Goal: Information Seeking & Learning: Check status

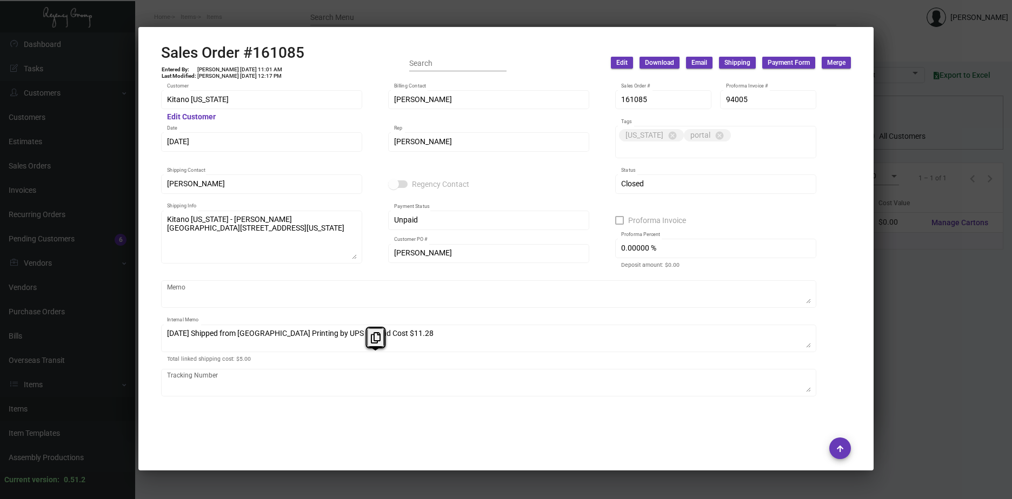
scroll to position [417, 0]
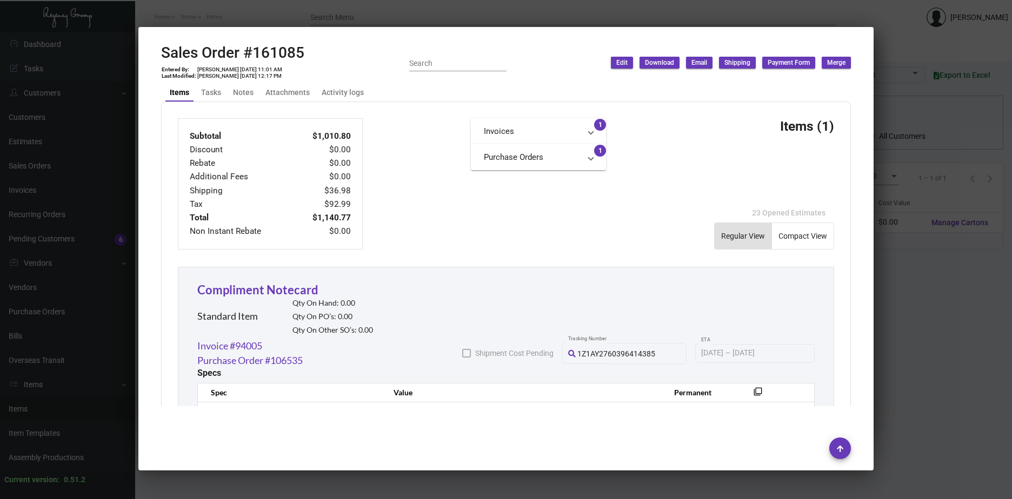
click at [916, 325] on div at bounding box center [506, 249] width 1012 height 499
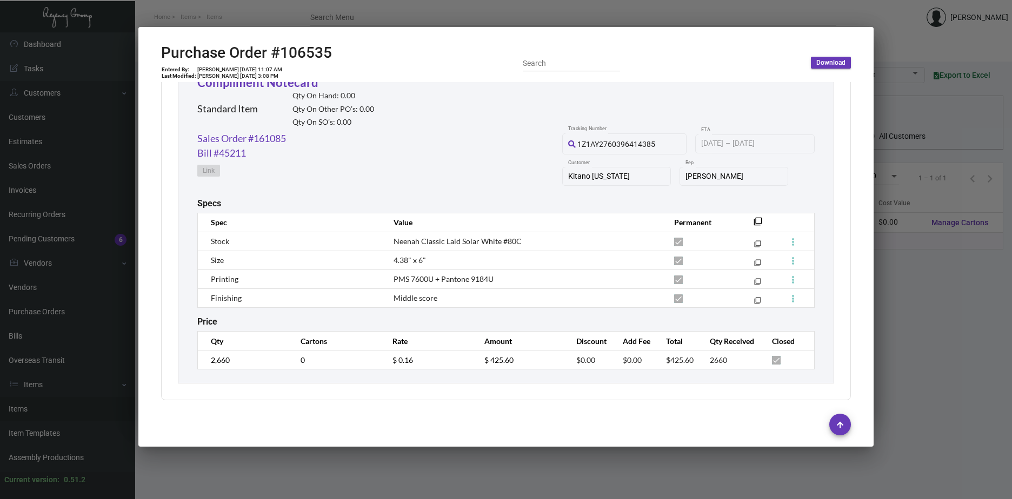
click at [919, 291] on div at bounding box center [506, 249] width 1012 height 499
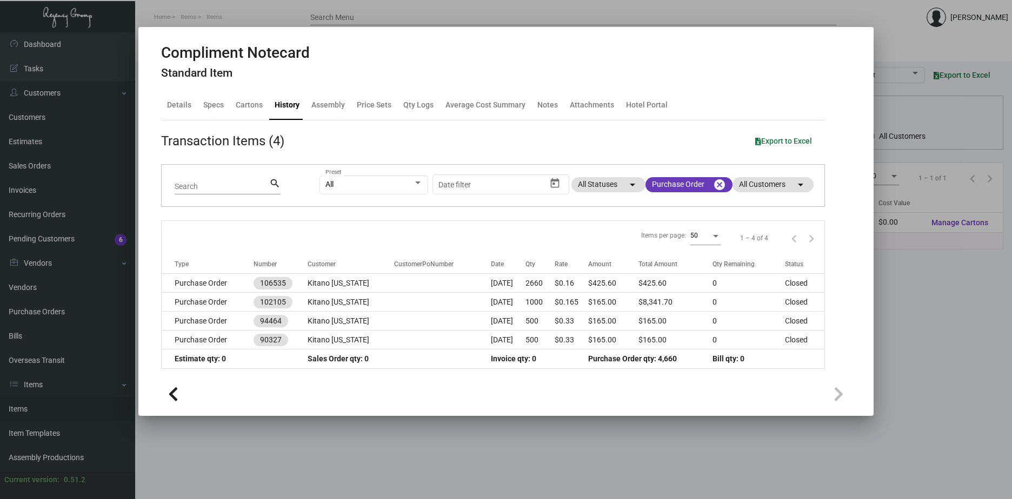
click at [915, 291] on div at bounding box center [506, 249] width 1012 height 499
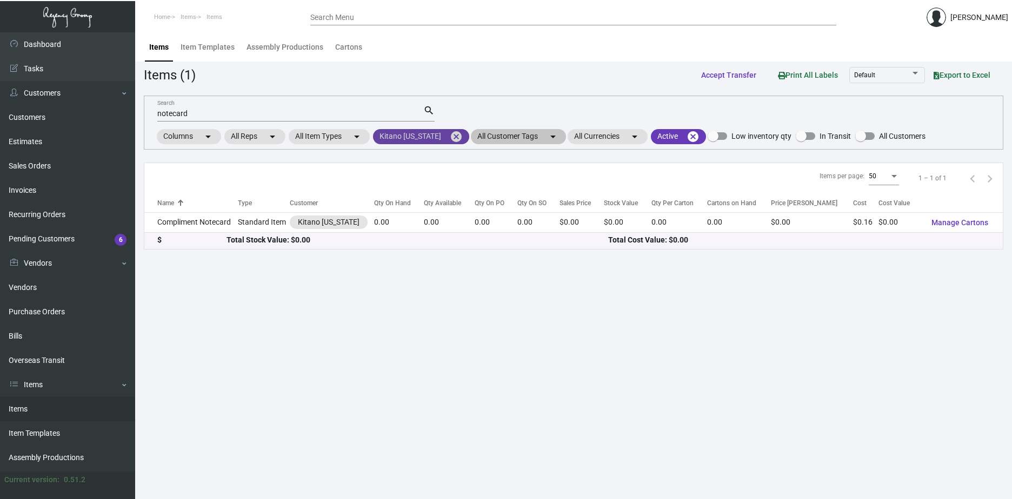
click at [458, 138] on mat-icon "cancel" at bounding box center [456, 136] width 13 height 13
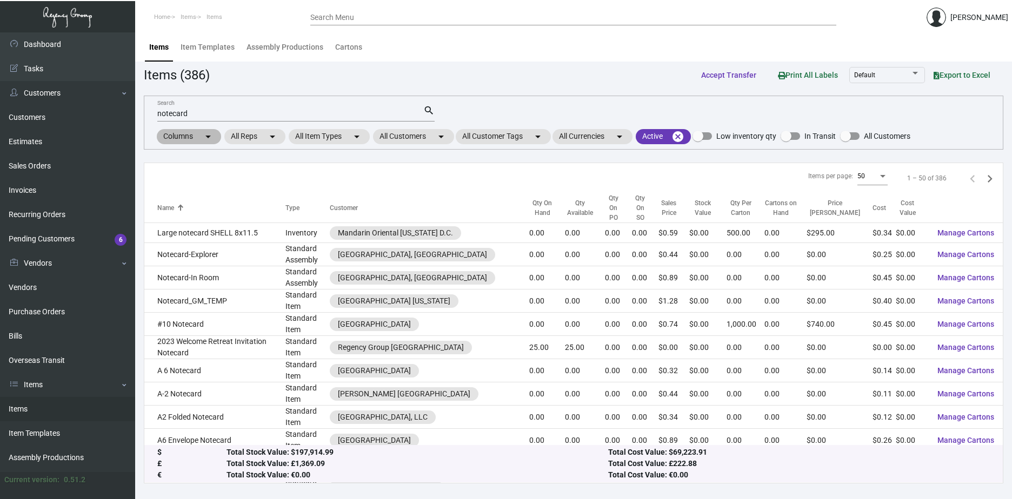
click at [457, 142] on div "Columns arrow_drop_down All Reps arrow_drop_down All Item Types arrow_drop_down…" at bounding box center [532, 137] width 755 height 18
click at [444, 144] on div "Columns arrow_drop_down All Reps arrow_drop_down All Item Types arrow_drop_down…" at bounding box center [532, 137] width 755 height 18
click at [448, 141] on mat-icon "arrow_drop_down" at bounding box center [441, 136] width 13 height 13
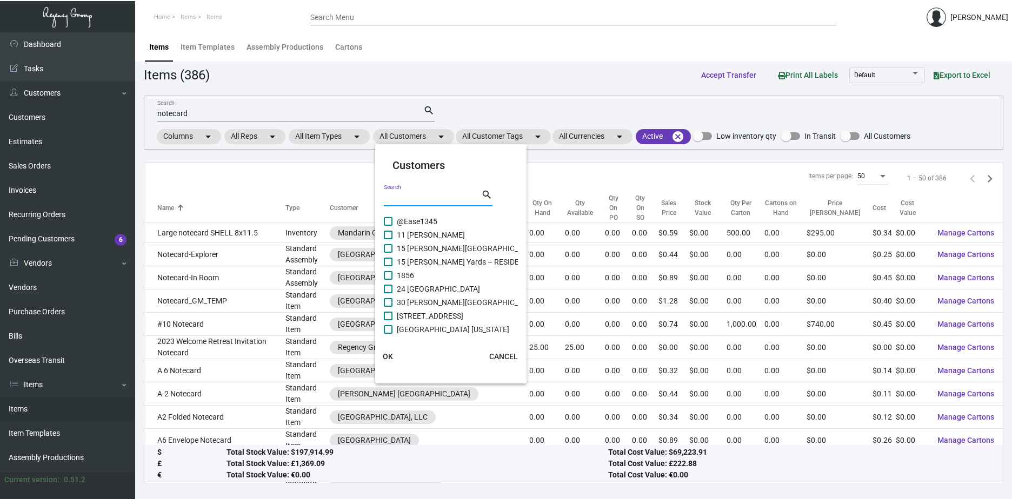
click at [446, 197] on input "Search" at bounding box center [432, 198] width 97 height 9
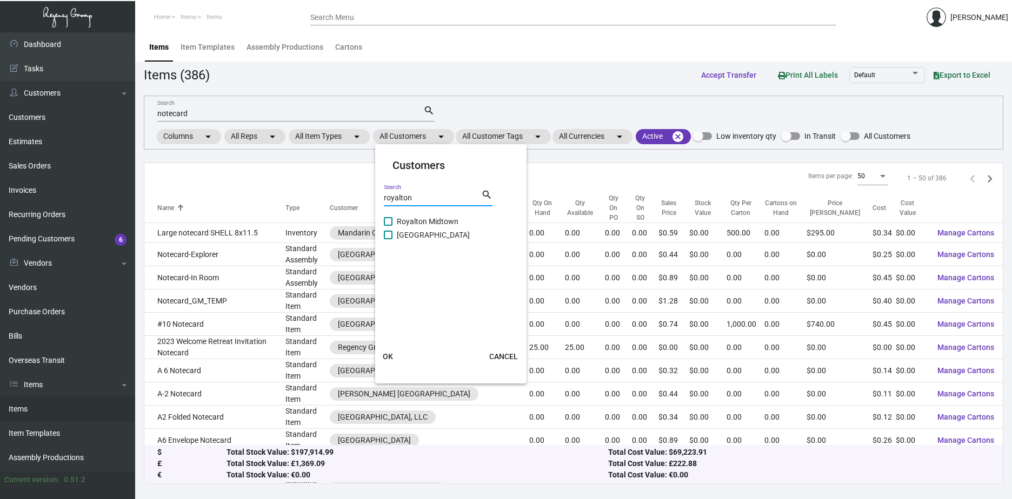
type input "royalton"
click at [448, 234] on span "[GEOGRAPHIC_DATA]" at bounding box center [433, 235] width 73 height 13
click at [388, 239] on input "[GEOGRAPHIC_DATA]" at bounding box center [388, 239] width 1 height 1
checkbox input "true"
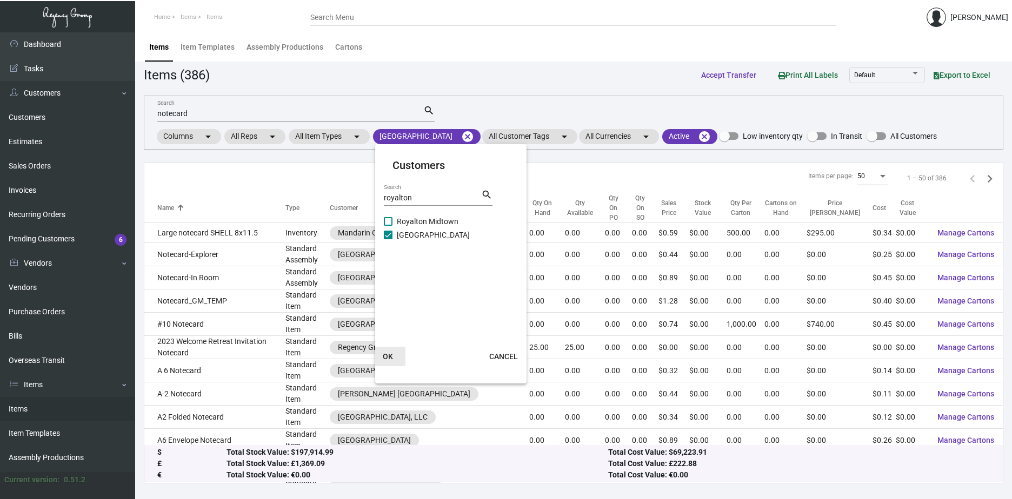
click at [392, 358] on span "OK" at bounding box center [388, 356] width 10 height 9
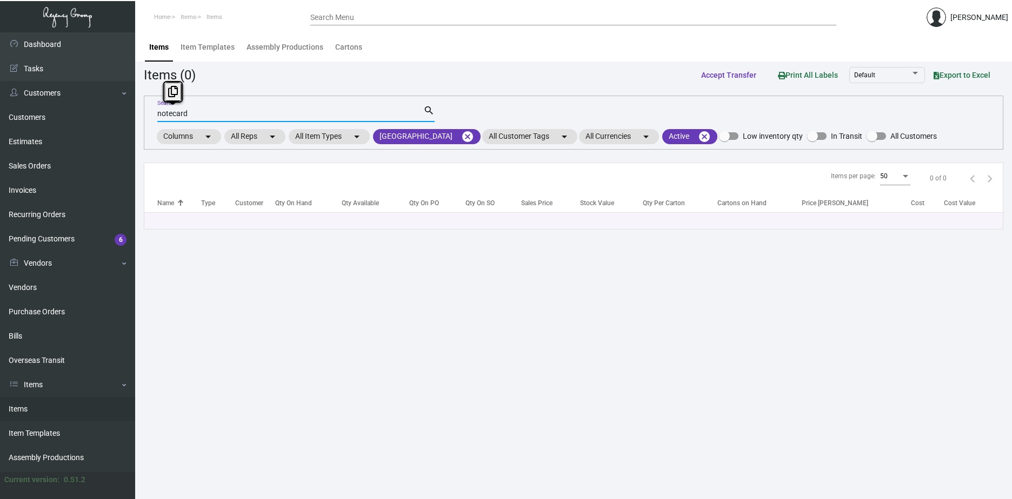
drag, startPoint x: 202, startPoint y: 116, endPoint x: 137, endPoint y: 112, distance: 65.5
click at [137, 112] on main "Items Item Templates Assembly Productions Cartons Items (0) Accept Transfer Pri…" at bounding box center [573, 265] width 877 height 467
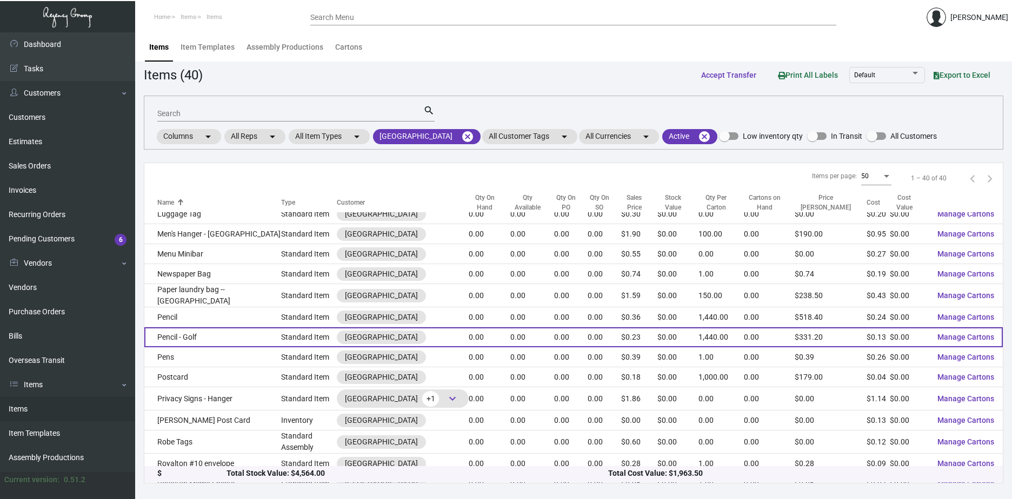
scroll to position [378, 0]
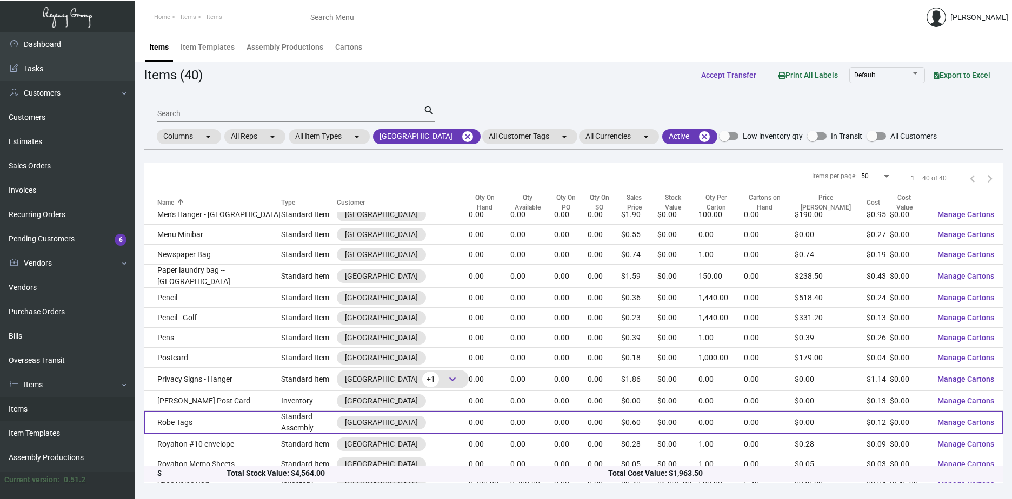
click at [194, 426] on td "Robe Tags" at bounding box center [212, 422] width 137 height 23
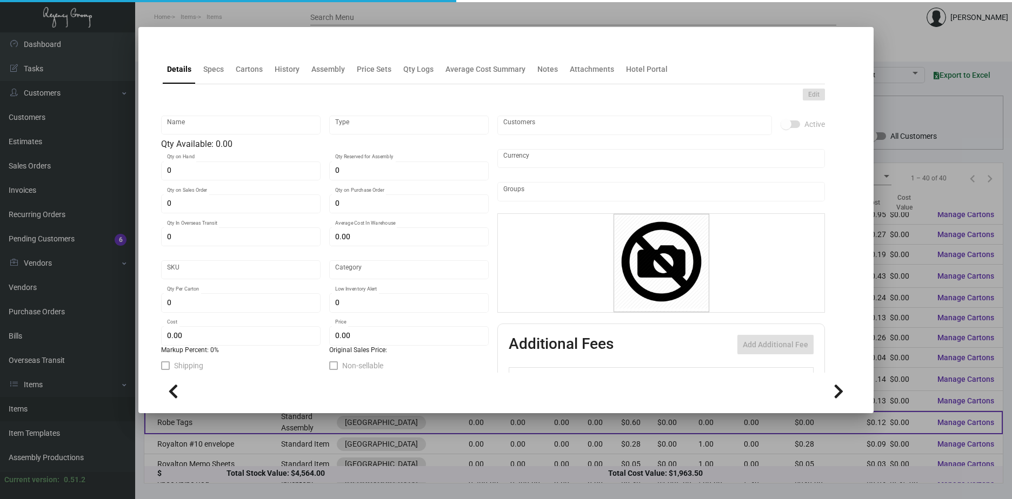
type input "Robe Tags"
type input "Standard Assembly"
type input "$ 0.00"
type input "RT"
type input "Standard"
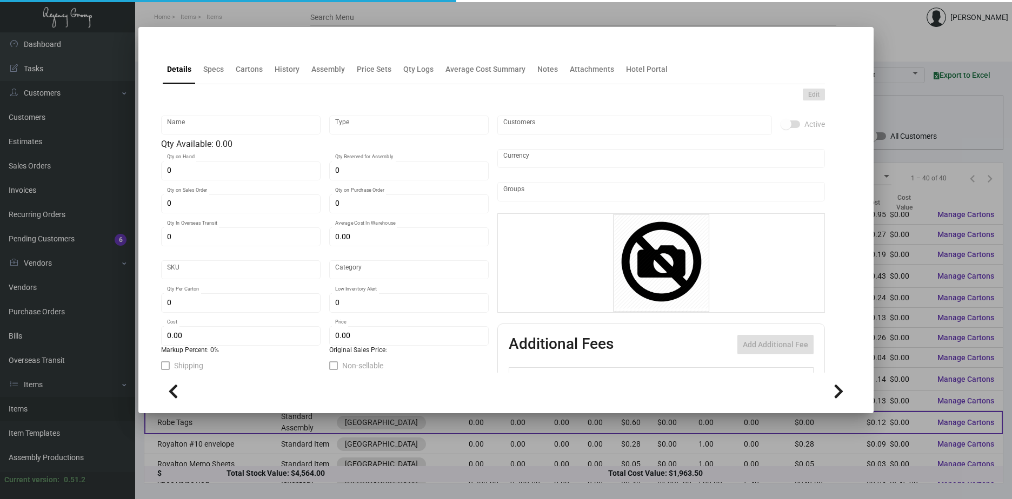
type input "$ 0.115"
type input "$ 0.599"
checkbox input "true"
type input "United States Dollar $"
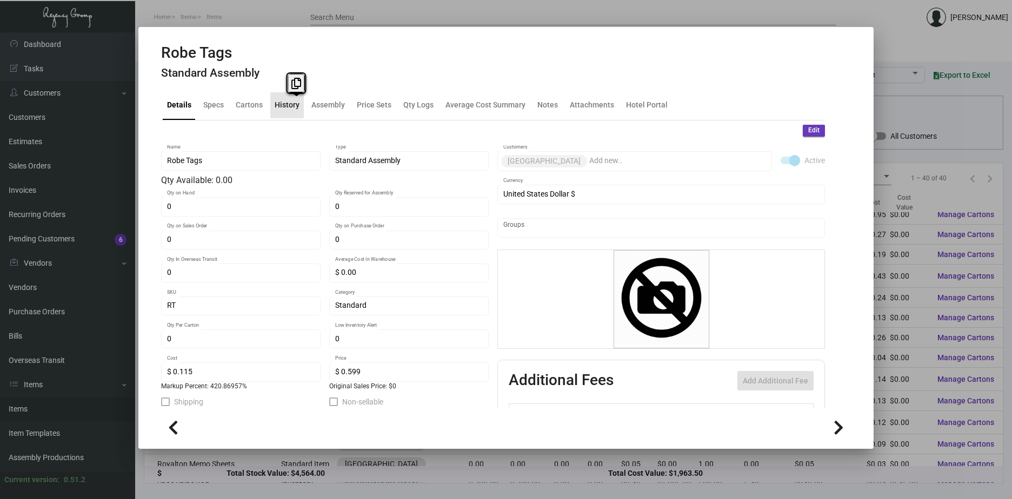
click at [296, 115] on div "History" at bounding box center [287, 105] width 34 height 26
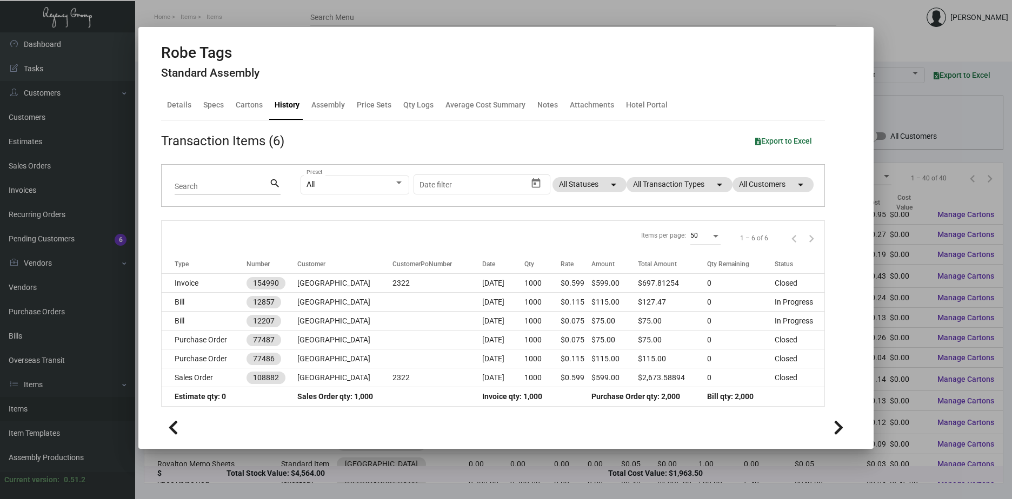
click at [664, 195] on div "All Preset Start date – Date filter All Statuses arrow_drop_down All Transactio…" at bounding box center [556, 186] width 511 height 42
click at [684, 186] on mat-chip "All Transaction Types arrow_drop_down" at bounding box center [679, 184] width 106 height 15
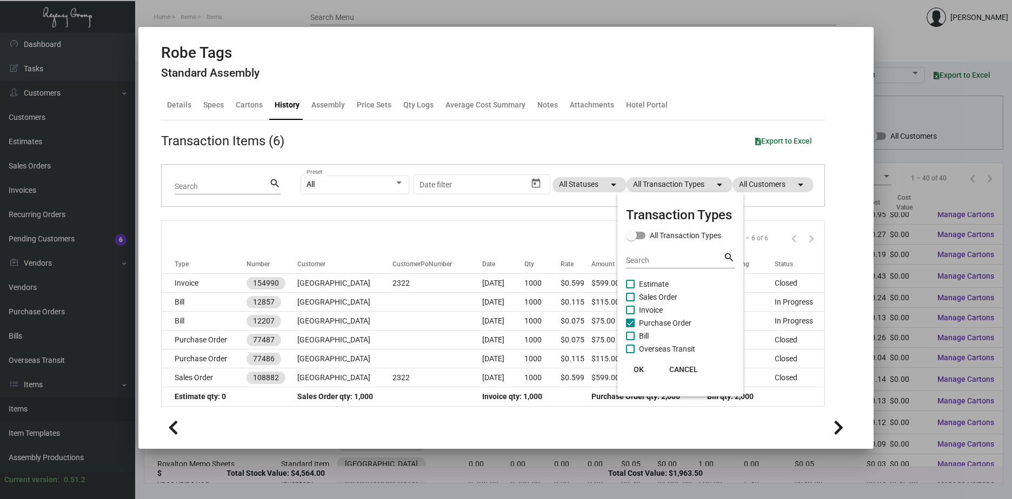
click at [663, 321] on span "Purchase Order" at bounding box center [665, 323] width 52 height 13
click at [630, 328] on input "Purchase Order" at bounding box center [630, 328] width 1 height 1
click at [663, 321] on span "Purchase Order" at bounding box center [665, 323] width 52 height 13
click at [630, 328] on input "Purchase Order" at bounding box center [630, 328] width 1 height 1
checkbox input "true"
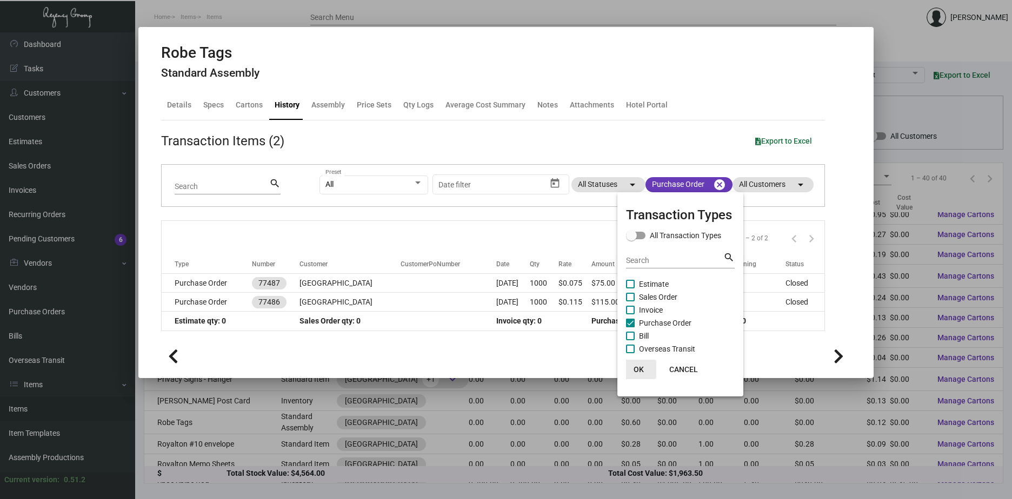
click at [638, 370] on span "OK" at bounding box center [639, 369] width 10 height 9
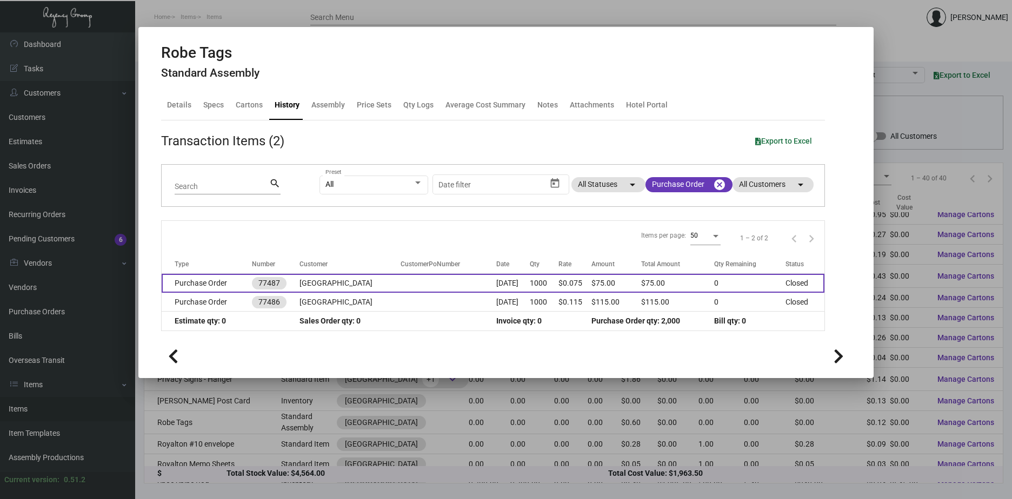
click at [338, 282] on td "[GEOGRAPHIC_DATA]" at bounding box center [349, 283] width 101 height 19
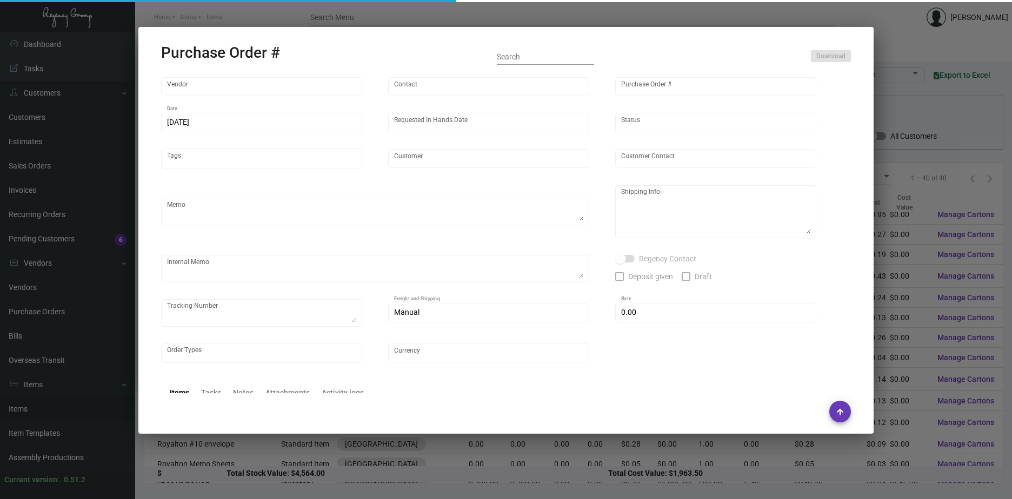
type input "Offset Press Inc"
type input "[PERSON_NAME] -"
type input "77487"
type input "[DATE]"
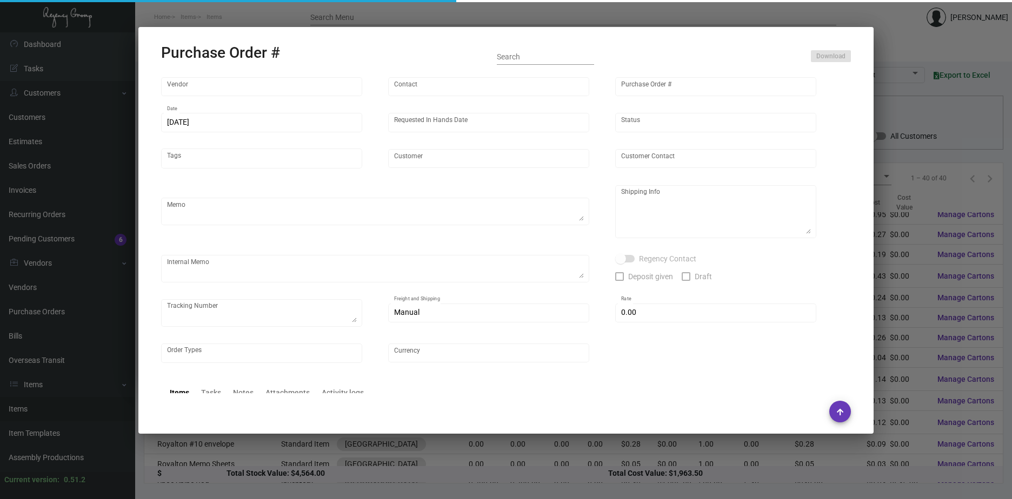
type input "[GEOGRAPHIC_DATA]"
type input "[PERSON_NAME]"
type textarea "Double U Paper [STREET_ADDRESS][PERSON_NAME]"
type input "$ 0.00"
type input "United States Dollar $"
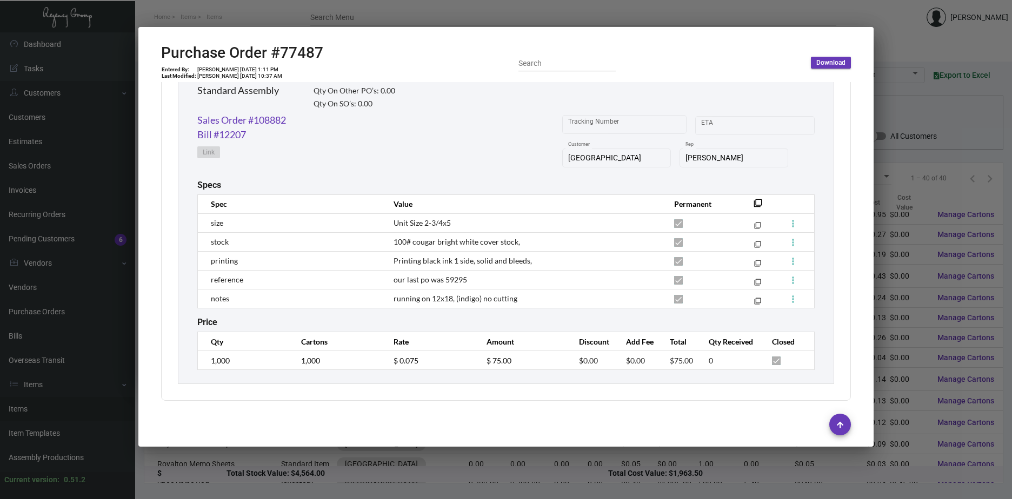
scroll to position [546, 0]
click at [964, 224] on div at bounding box center [506, 249] width 1012 height 499
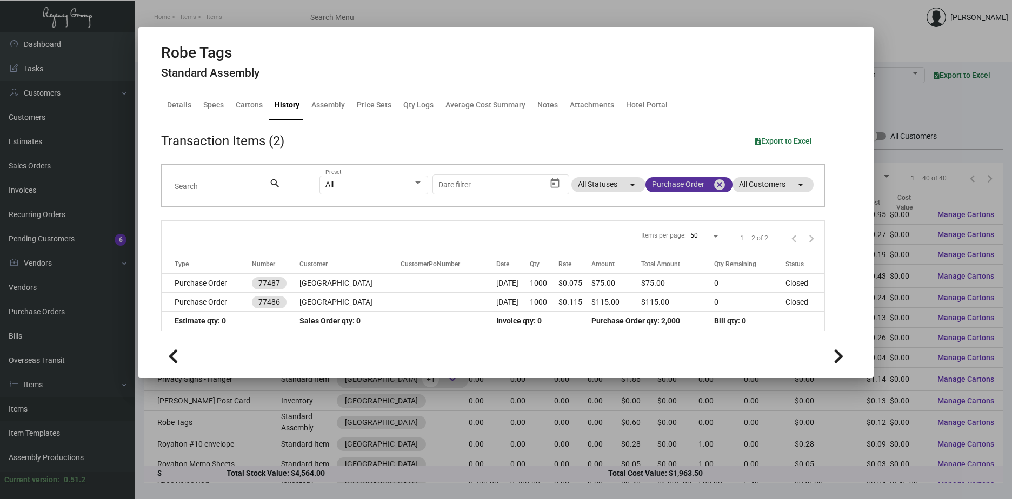
click at [719, 185] on mat-icon "cancel" at bounding box center [719, 184] width 13 height 13
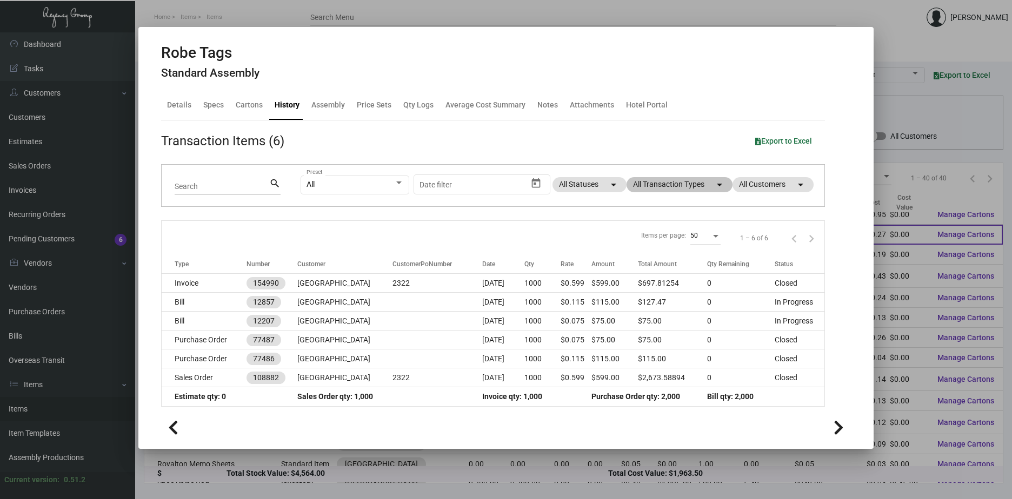
click at [919, 241] on div at bounding box center [506, 249] width 1012 height 499
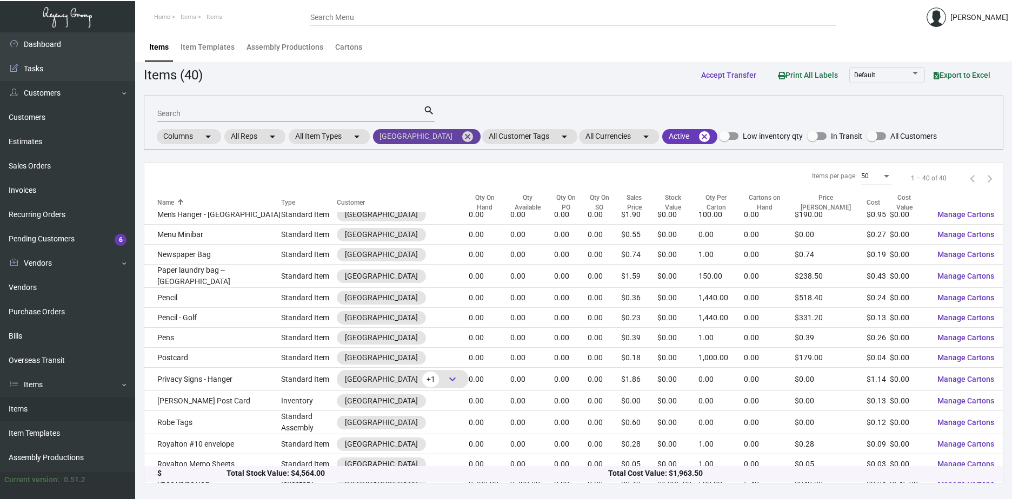
click at [467, 139] on mat-icon "cancel" at bounding box center [467, 136] width 13 height 13
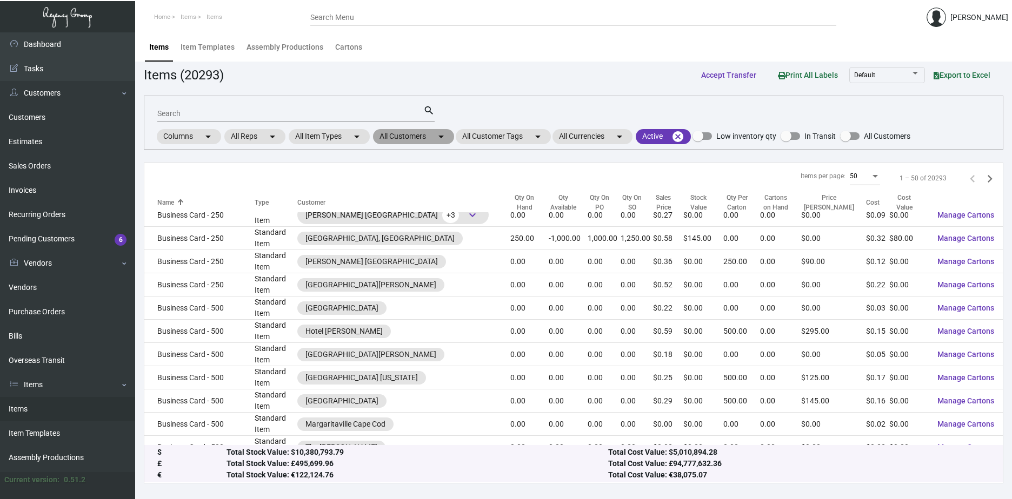
click at [429, 142] on mat-chip "All Customers arrow_drop_down" at bounding box center [413, 136] width 81 height 15
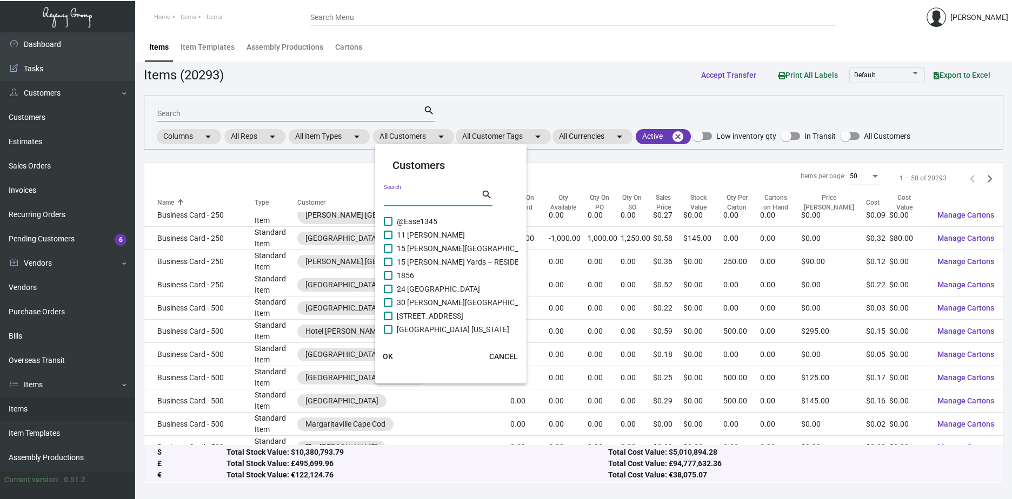
click at [417, 202] on input "Search" at bounding box center [432, 198] width 97 height 9
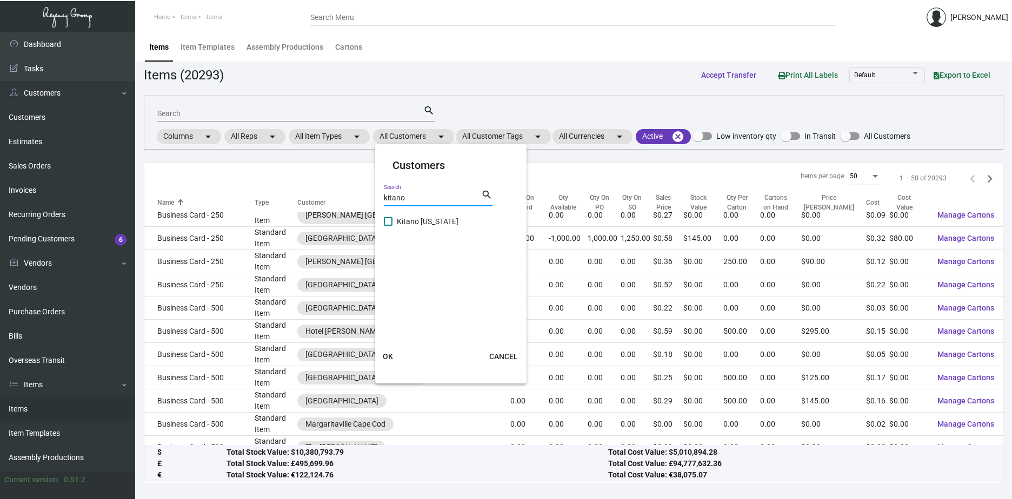
type input "kitano"
click at [425, 221] on span "Kitano [US_STATE]" at bounding box center [428, 221] width 62 height 13
click at [388, 226] on input "Kitano [US_STATE]" at bounding box center [388, 226] width 1 height 1
checkbox input "true"
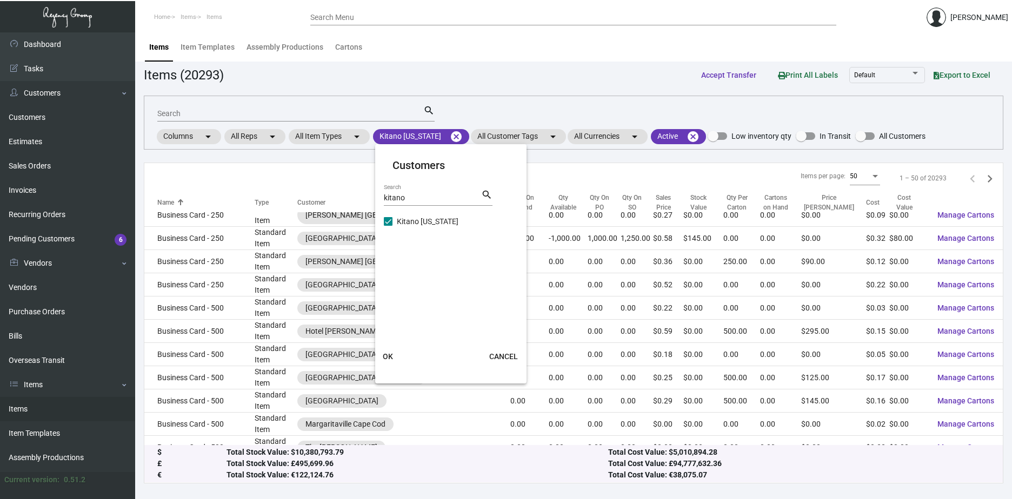
click at [385, 359] on span "OK" at bounding box center [388, 356] width 10 height 9
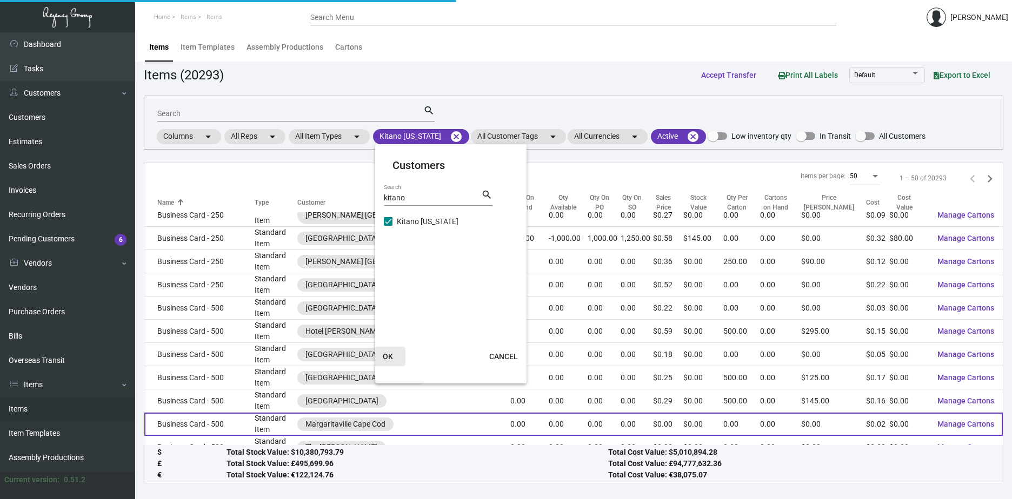
scroll to position [378, 0]
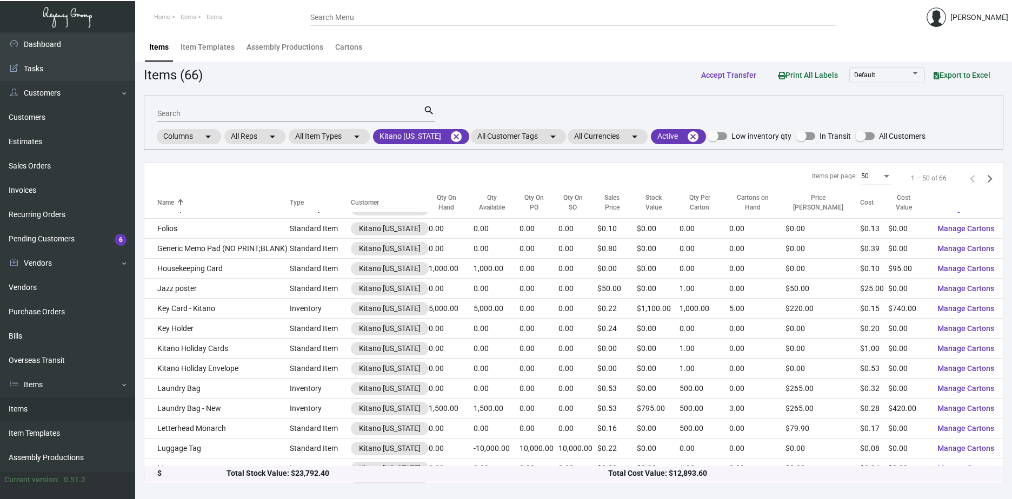
drag, startPoint x: 231, startPoint y: 115, endPoint x: 233, endPoint y: 106, distance: 9.3
click at [231, 114] on input "Search" at bounding box center [290, 114] width 266 height 9
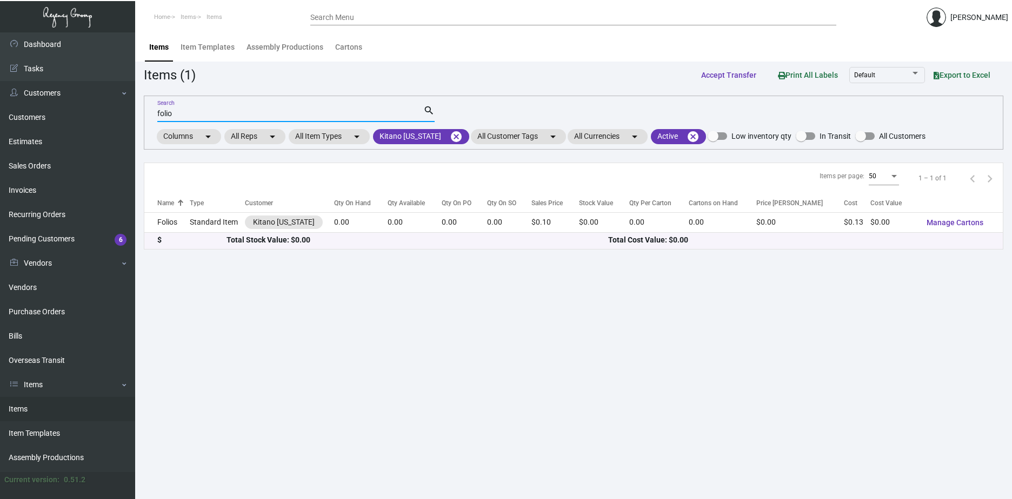
scroll to position [0, 0]
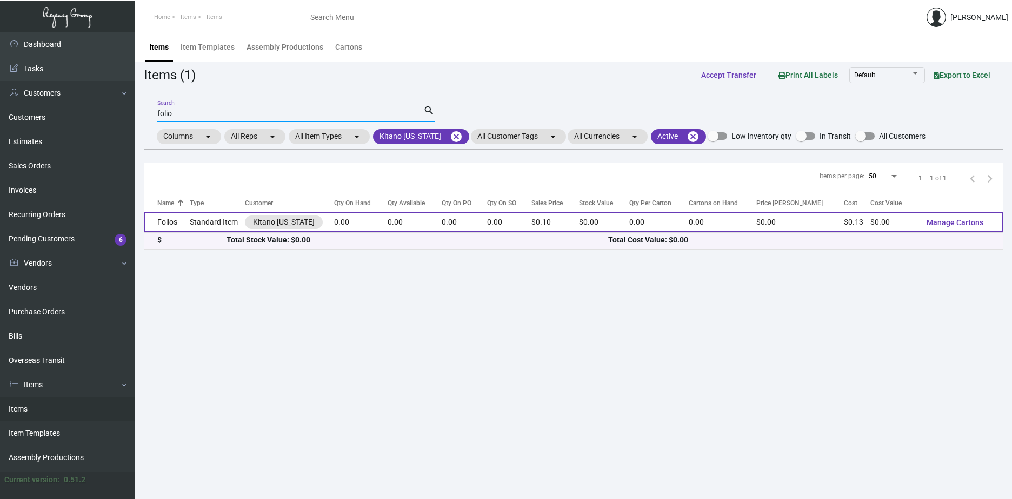
type input "folio"
click at [204, 222] on td "Standard Item" at bounding box center [217, 222] width 55 height 20
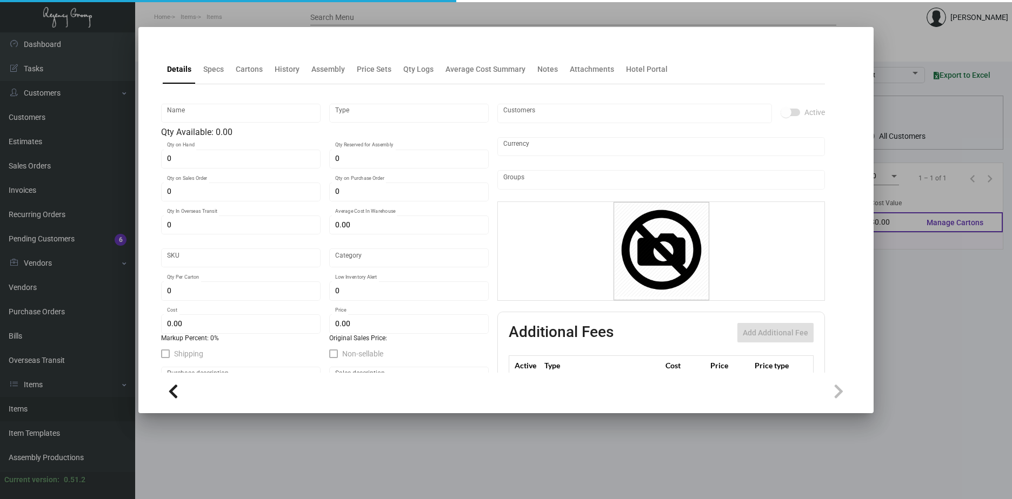
type input "Folios"
type input "Standard Item"
type input "$ 0.00"
type input "1671"
type input "Standard"
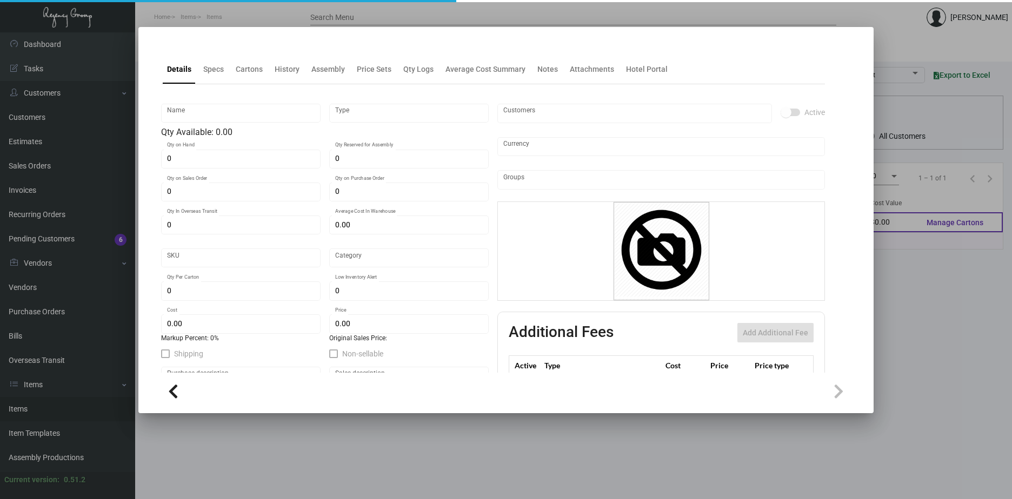
type input "$ 0.12513"
type input "$ 0.095"
type textarea "Folio Sheet: Size 8.5x11, Cougar Natural white opaque 24lb text, Printing 1 col…"
checkbox input "true"
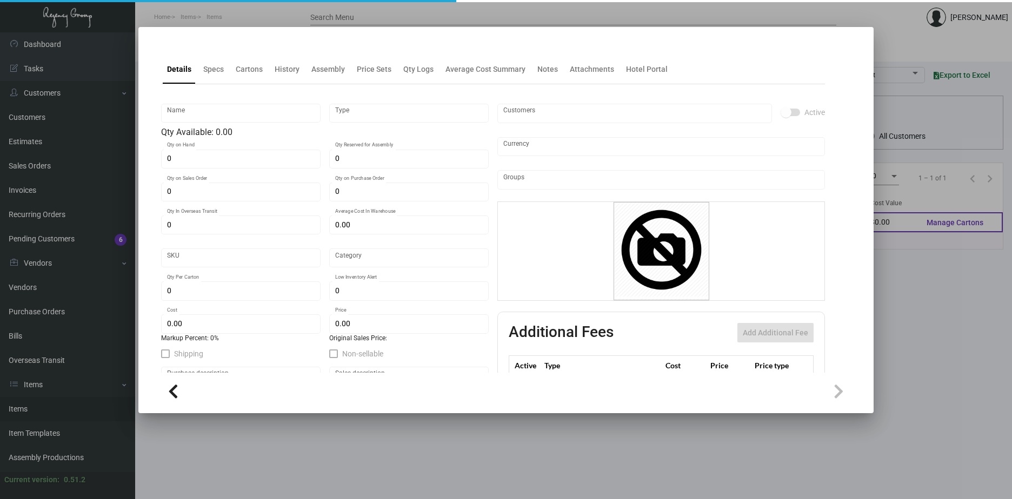
type input "United States Dollar $"
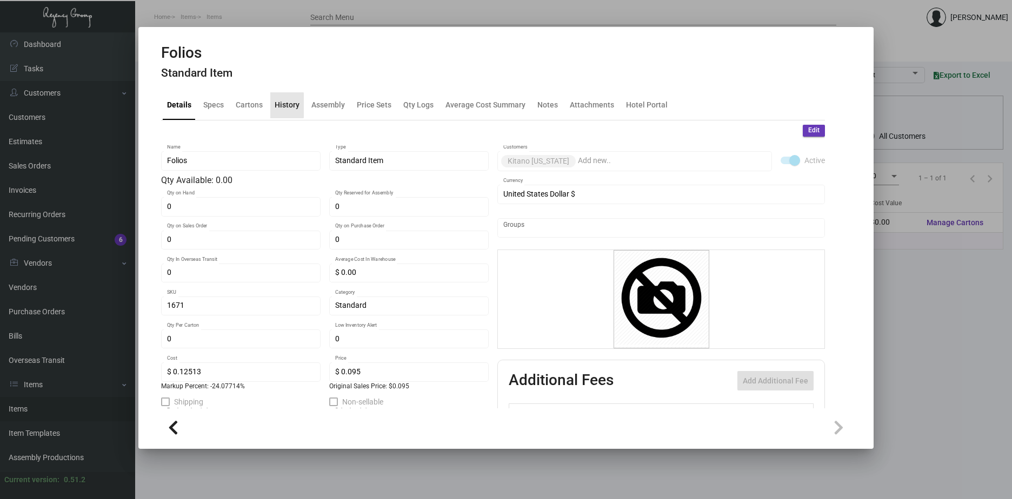
click at [282, 105] on div "History" at bounding box center [287, 104] width 25 height 11
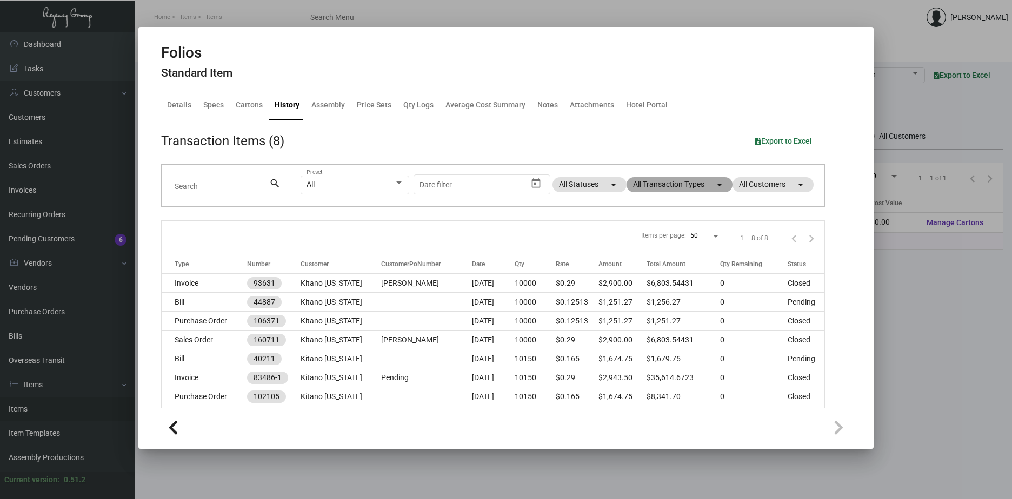
click at [678, 187] on mat-chip "All Transaction Types arrow_drop_down" at bounding box center [679, 184] width 106 height 15
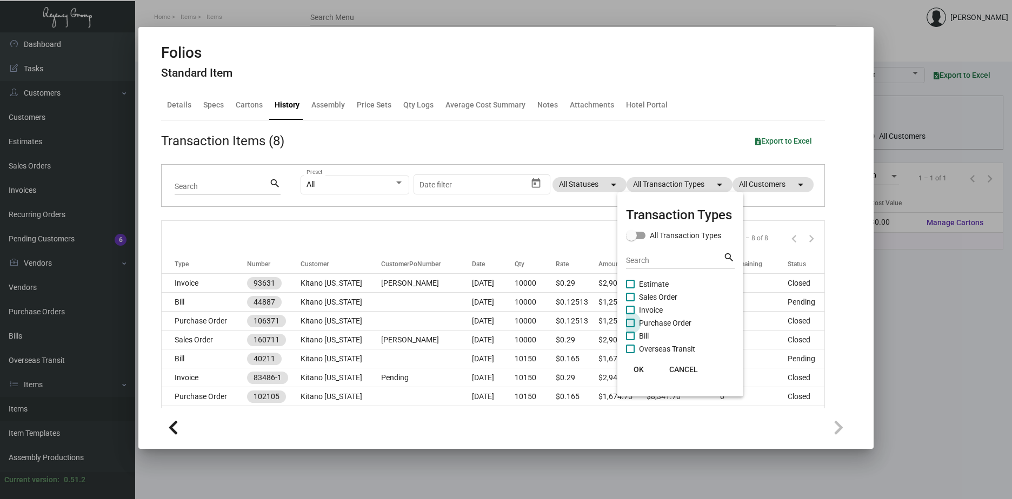
click at [659, 324] on span "Purchase Order" at bounding box center [665, 323] width 52 height 13
click at [630, 328] on input "Purchase Order" at bounding box center [630, 328] width 1 height 1
checkbox input "true"
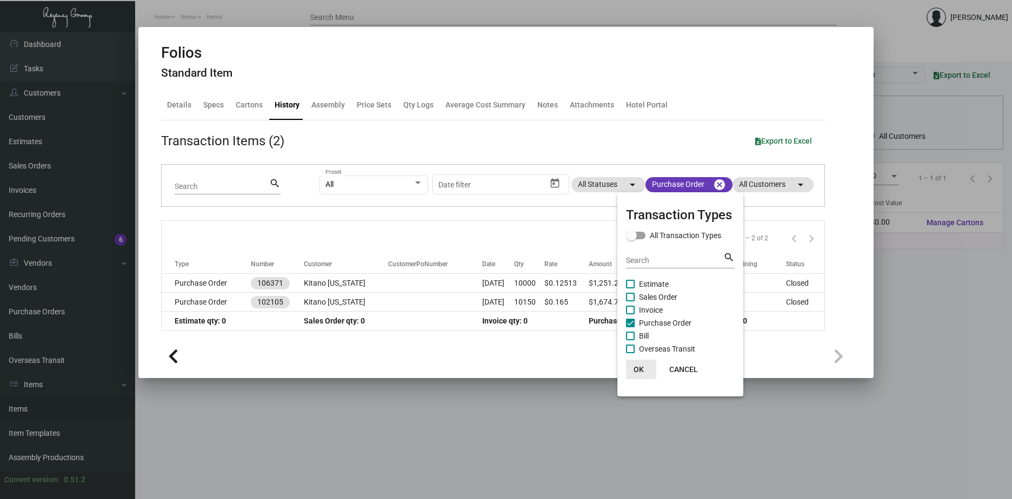
click at [639, 369] on span "OK" at bounding box center [639, 369] width 10 height 9
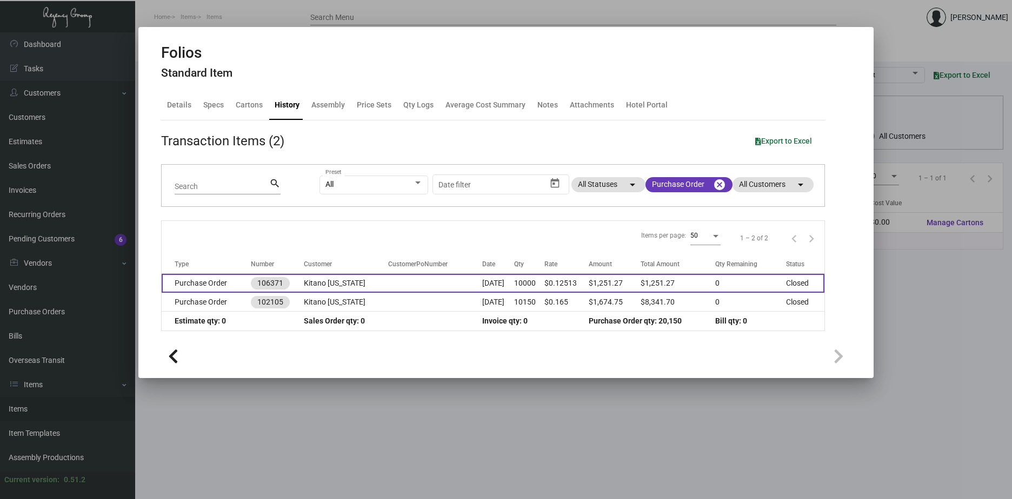
click at [339, 284] on td "Kitano [US_STATE]" at bounding box center [346, 283] width 84 height 19
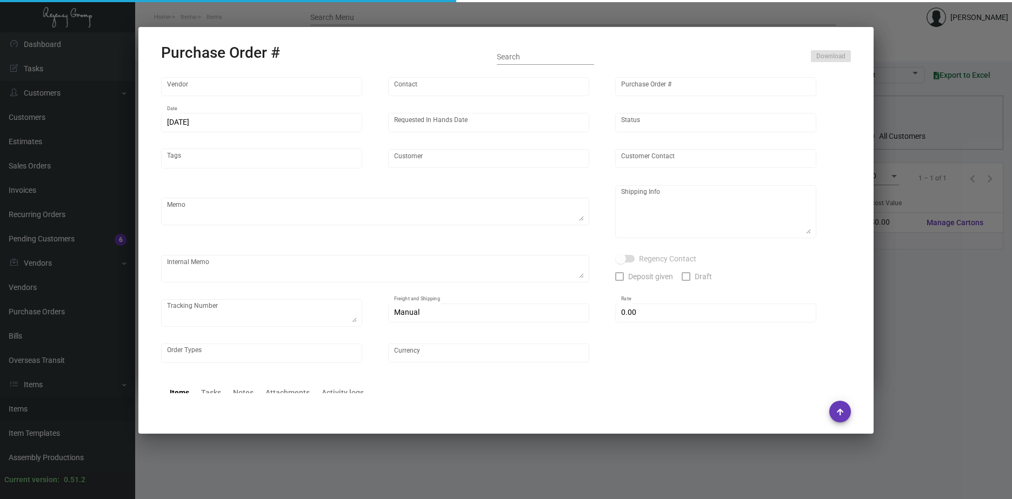
type input "Team Concept"
type input "[PERSON_NAME]"
type input "106371"
type input "[DATE]"
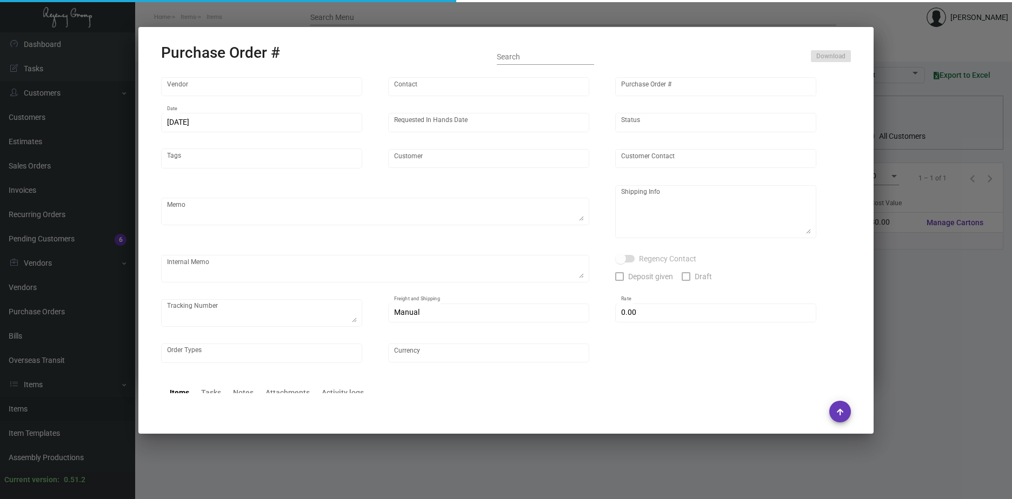
type input "Kitano [US_STATE]"
type input "[PERSON_NAME]"
type textarea "PLEASE SEND PDF PROOFS TO OUR ART TEAM ; [EMAIL_ADDRESS][DOMAIN_NAME] WITH ME I…"
type textarea "Kitano [US_STATE] - [PERSON_NAME][GEOGRAPHIC_DATA][STREET_ADDRESS][US_STATE]"
type textarea "7.15 - Proofs sent over ; APPROVED. // Order is heading into 10 BD TA until shi…"
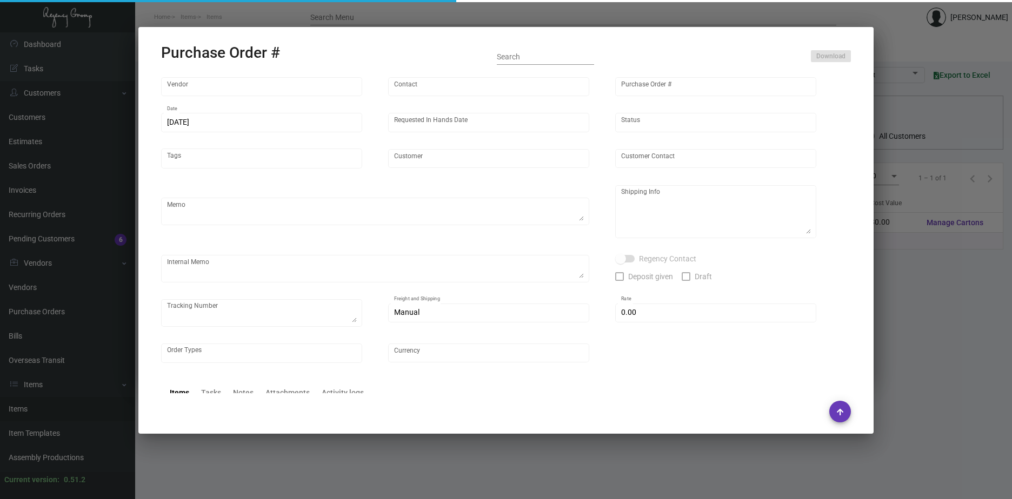
type input "$ 0.00"
type input "United States Dollar $"
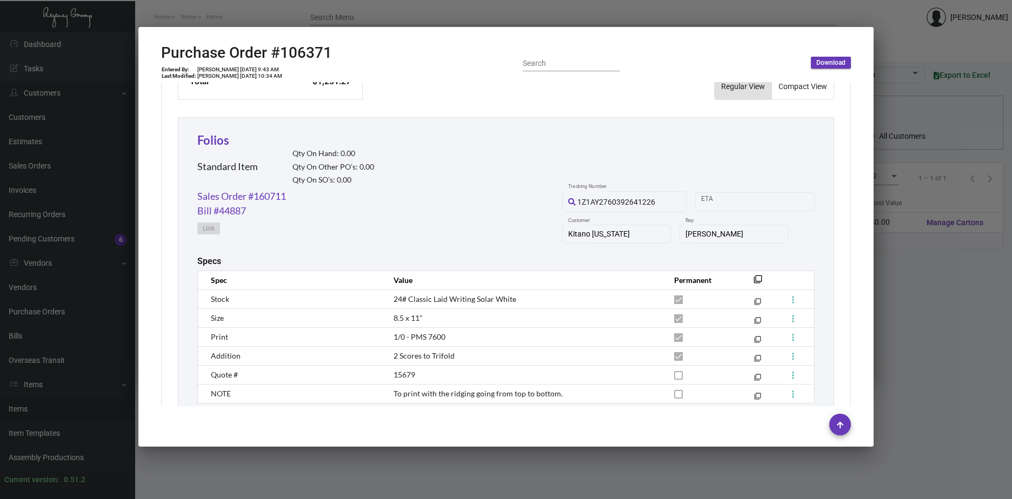
scroll to position [486, 0]
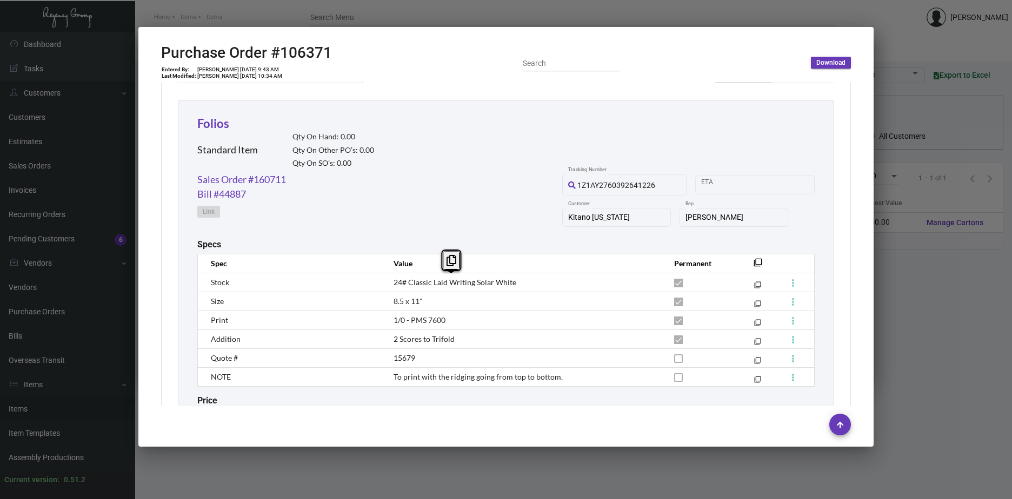
copy span "24# Classic Laid Writing Solar White"
drag, startPoint x: 517, startPoint y: 285, endPoint x: 390, endPoint y: 283, distance: 127.6
click at [390, 283] on td "24# Classic Laid Writing Solar White" at bounding box center [523, 282] width 281 height 19
copy span "1/0 - PMS 7600"
drag, startPoint x: 432, startPoint y: 319, endPoint x: 387, endPoint y: 324, distance: 45.1
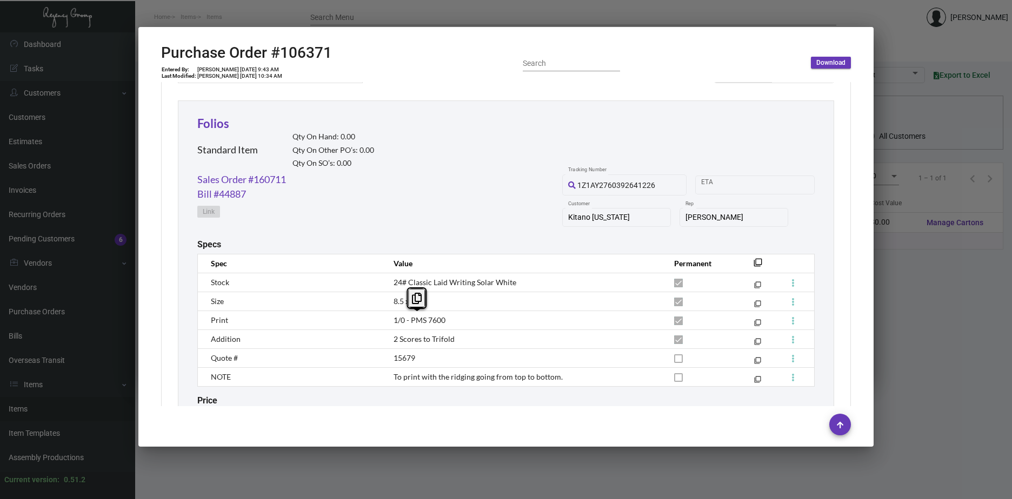
click at [387, 324] on td "1/0 - PMS 7600" at bounding box center [523, 320] width 281 height 19
drag, startPoint x: 455, startPoint y: 340, endPoint x: 385, endPoint y: 344, distance: 70.4
click at [385, 344] on td "2 Scores to Trifold" at bounding box center [523, 339] width 281 height 19
drag, startPoint x: 385, startPoint y: 344, endPoint x: 431, endPoint y: 343, distance: 45.9
click at [431, 343] on span "2 Scores to Trifold" at bounding box center [424, 339] width 61 height 9
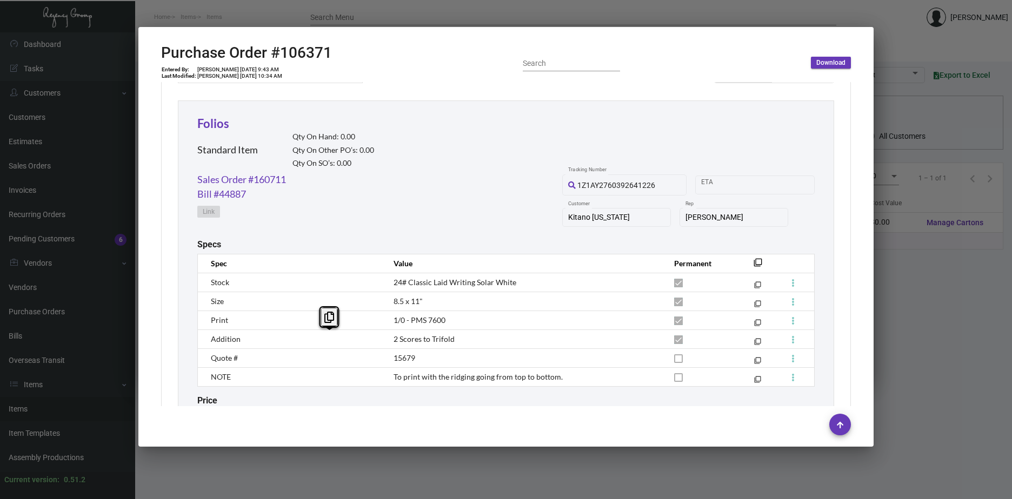
drag, startPoint x: 419, startPoint y: 341, endPoint x: 378, endPoint y: 341, distance: 41.1
click at [378, 341] on tr "Addition 2 Scores to Trifold filter_none" at bounding box center [506, 339] width 617 height 19
copy tr "2 Scores"
copy h2 "#106371"
drag, startPoint x: 334, startPoint y: 51, endPoint x: 273, endPoint y: 56, distance: 61.3
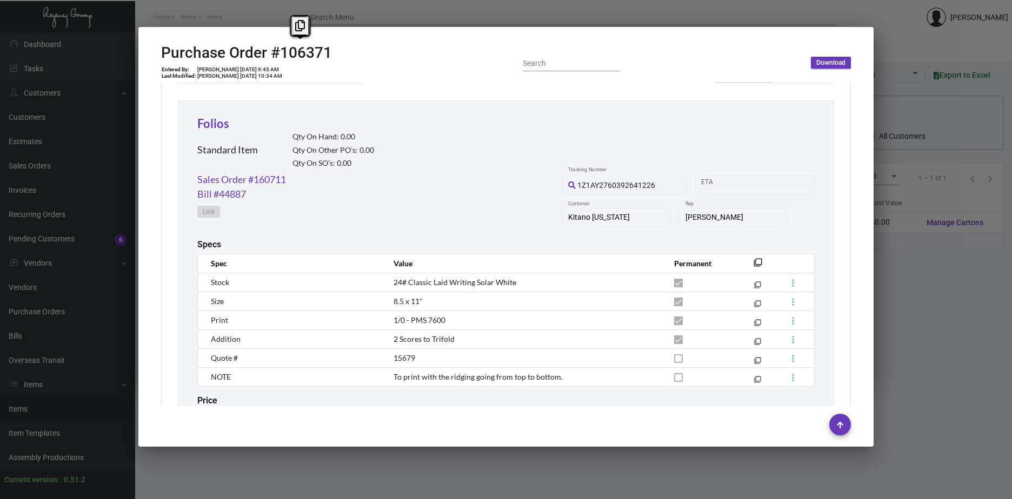
click at [273, 56] on div "Purchase Order #106371 Entered By: [PERSON_NAME] [DATE] 9:43 AM Last Modified: …" at bounding box center [506, 63] width 690 height 38
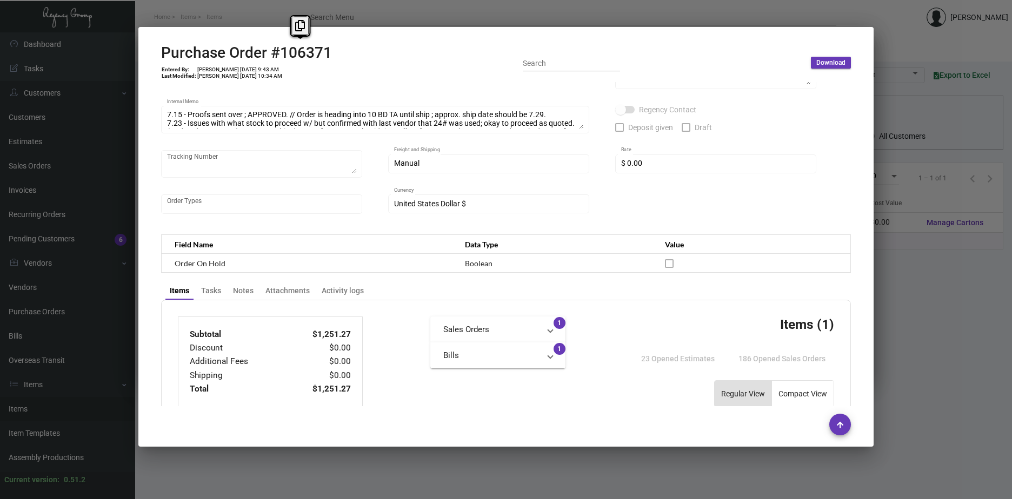
scroll to position [0, 0]
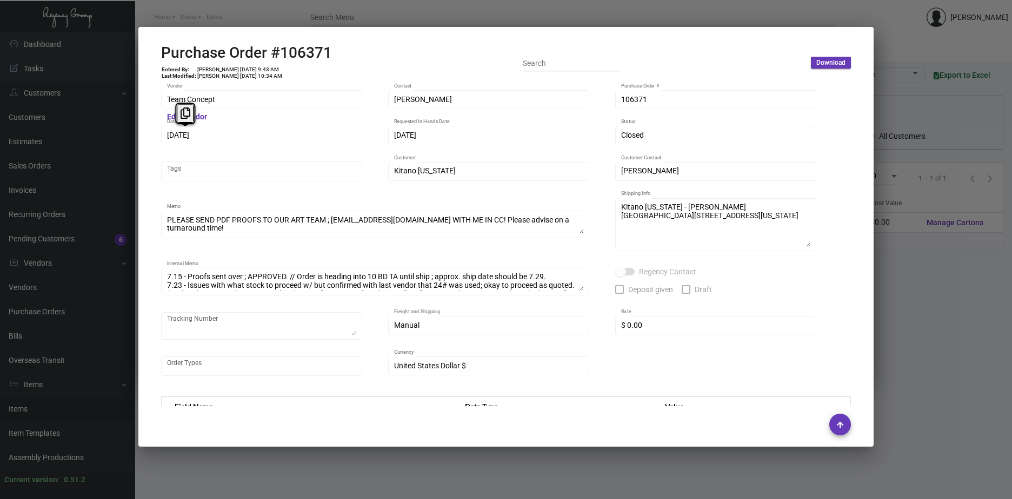
click at [151, 138] on div "Team Concept Vendor Edit Vendor [PERSON_NAME] Contact 106371 Purchase Order # […" at bounding box center [506, 244] width 716 height 325
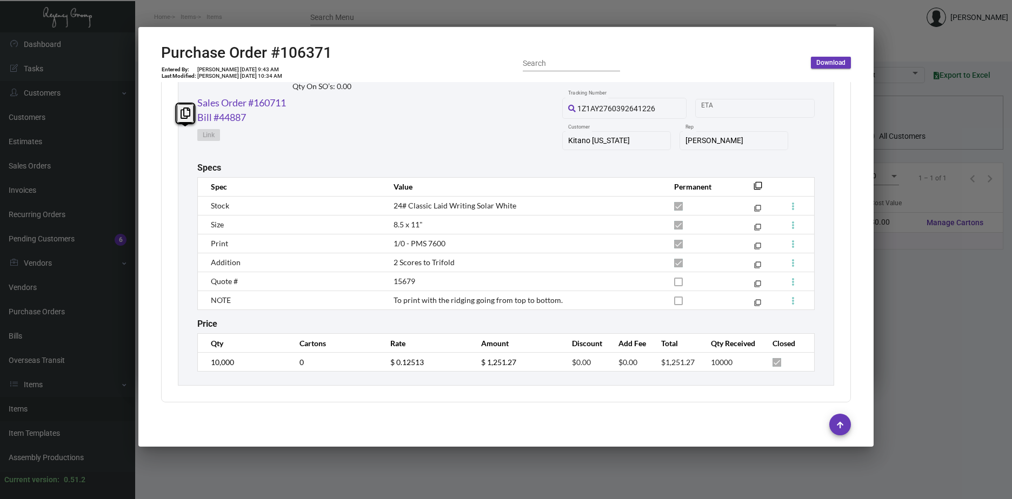
scroll to position [565, 0]
click at [379, 365] on td "$ 0.12513" at bounding box center [424, 360] width 91 height 19
click at [235, 101] on link "Sales Order #160711" at bounding box center [241, 101] width 89 height 15
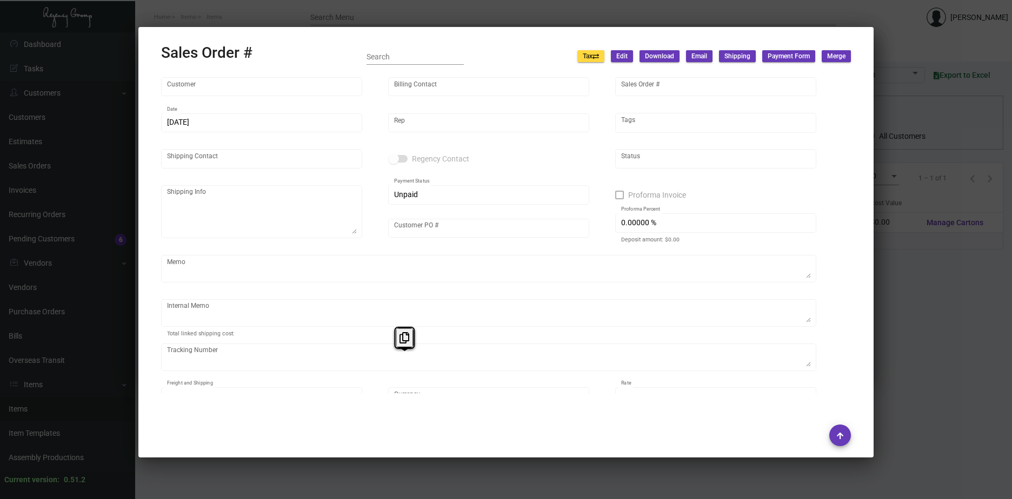
type input "Kitano [US_STATE]"
type input "[PERSON_NAME]"
type input "160711"
type input "[DATE]"
type input "[PERSON_NAME]"
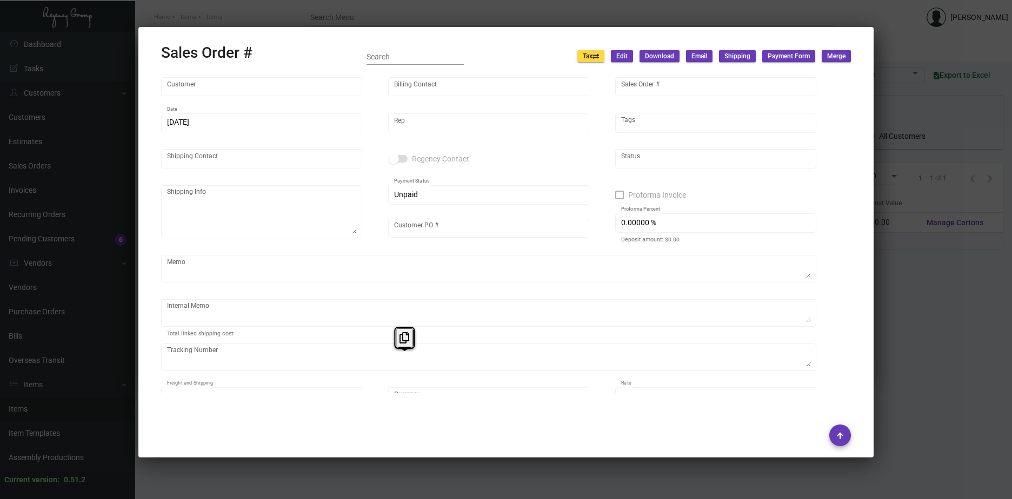
type input "[PERSON_NAME]"
type textarea "Kitano [US_STATE] - [PERSON_NAME][GEOGRAPHIC_DATA][STREET_ADDRESS][US_STATE]"
type input "[PERSON_NAME]"
type textarea "Customer name approval email attached~ [DATE] Shipped from TC by UPS Ground TK#…"
type input "United States Dollar $"
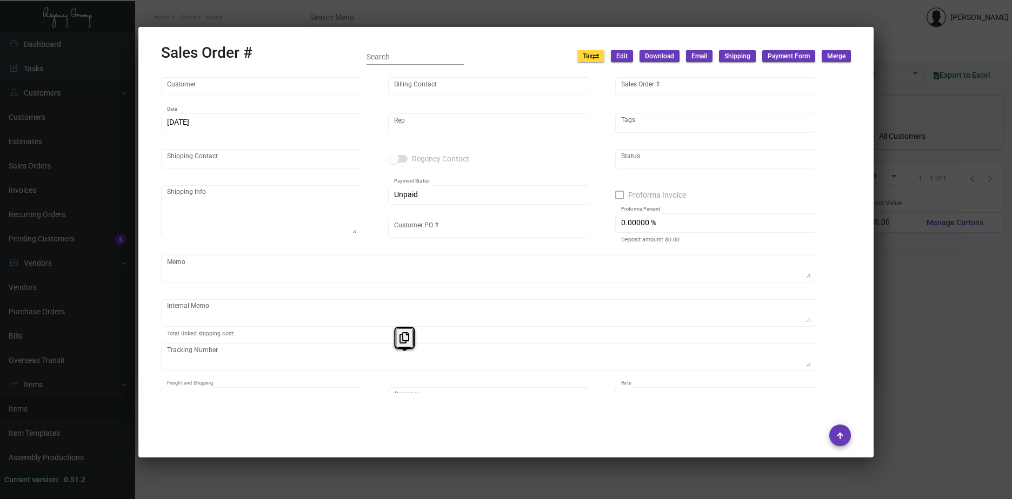
type input "$ 98.95"
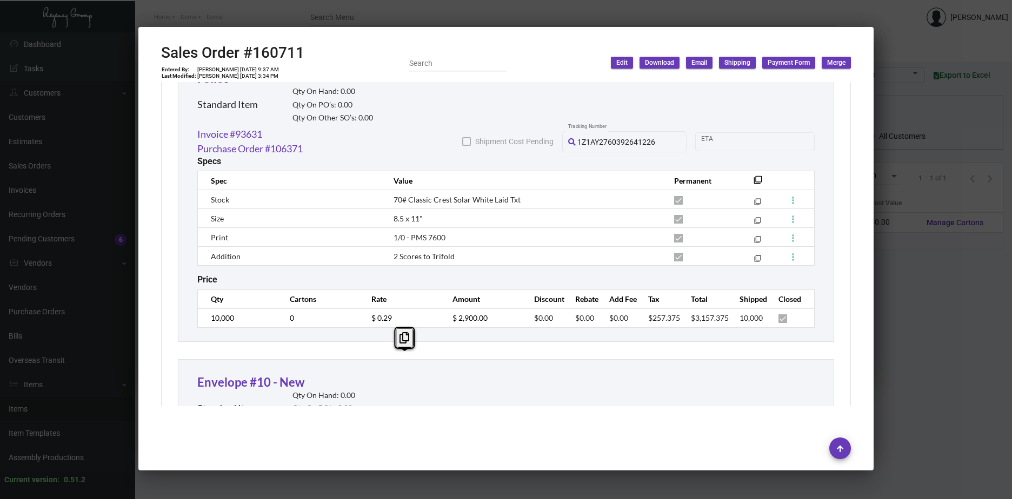
scroll to position [973, 0]
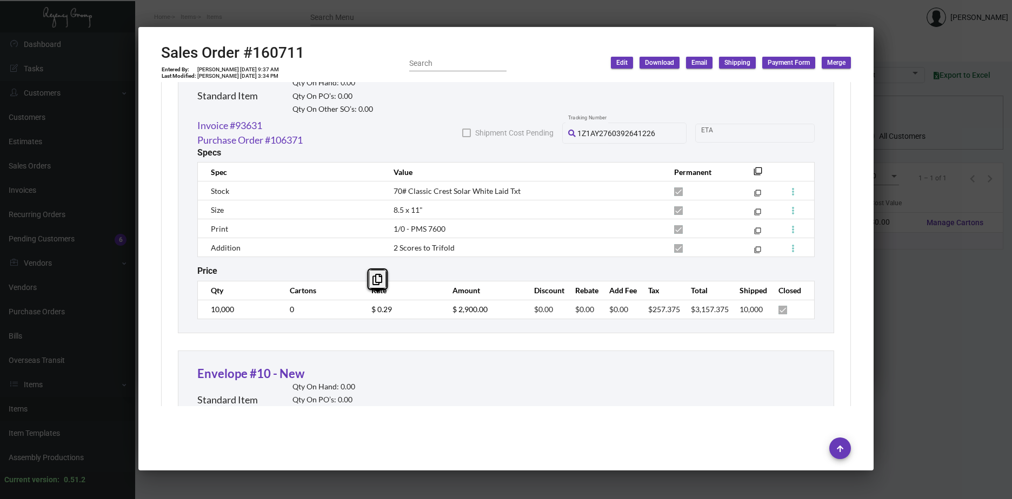
click at [362, 301] on td "$ 0.29" at bounding box center [402, 309] width 82 height 19
